Goal: Transaction & Acquisition: Purchase product/service

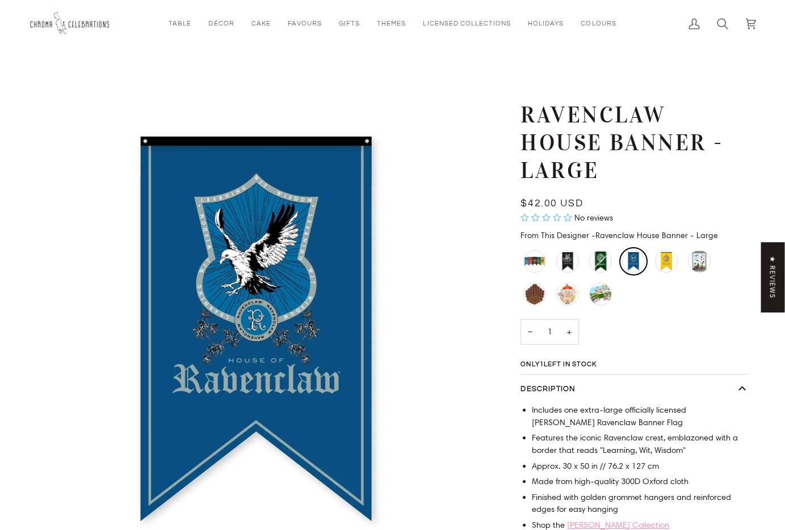
scroll to position [340, 0]
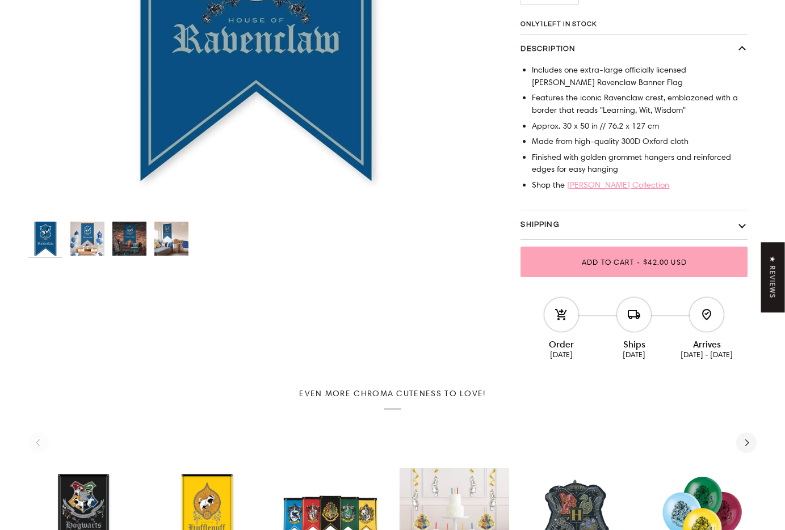
click at [127, 241] on img "Ravenclaw House Banner - Large" at bounding box center [129, 239] width 34 height 34
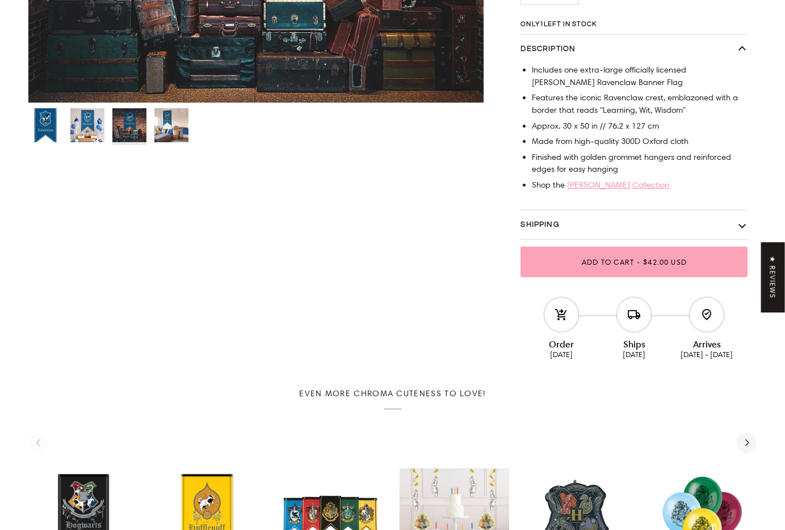
scroll to position [57, 0]
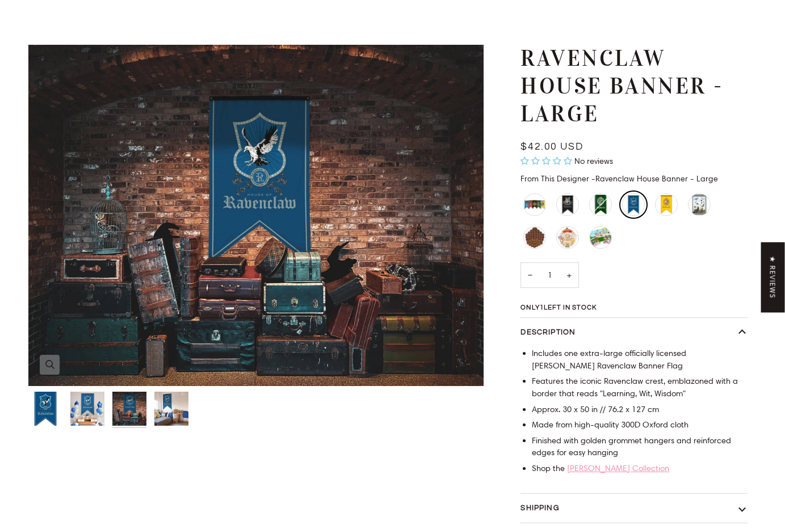
click at [292, 304] on img "Ravenclaw House Banner - Large" at bounding box center [255, 215] width 455 height 341
click at [268, 215] on img "Ravenclaw House Banner - Large" at bounding box center [255, 215] width 455 height 341
click at [48, 368] on icon "Ravenclaw House Banner - Large" at bounding box center [49, 364] width 9 height 9
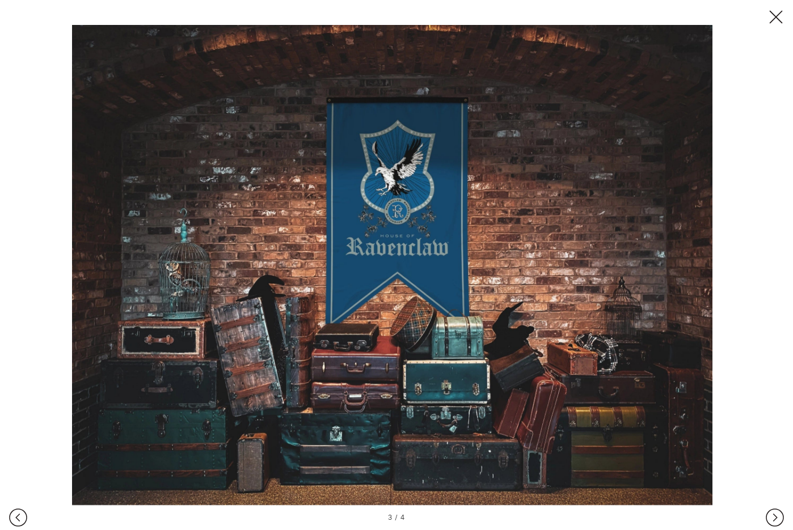
click at [773, 14] on button at bounding box center [776, 17] width 39 height 39
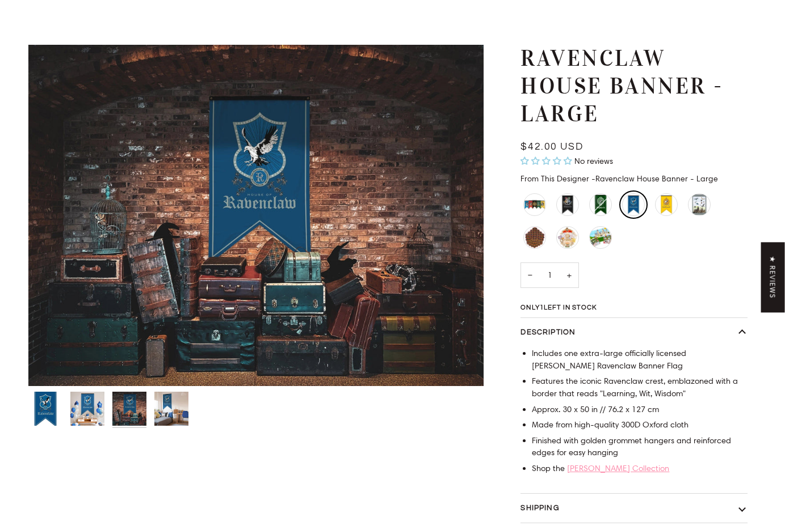
click at [165, 403] on img "Ravenclaw House Banner - Large" at bounding box center [171, 409] width 34 height 34
